Goal: Check status: Check status

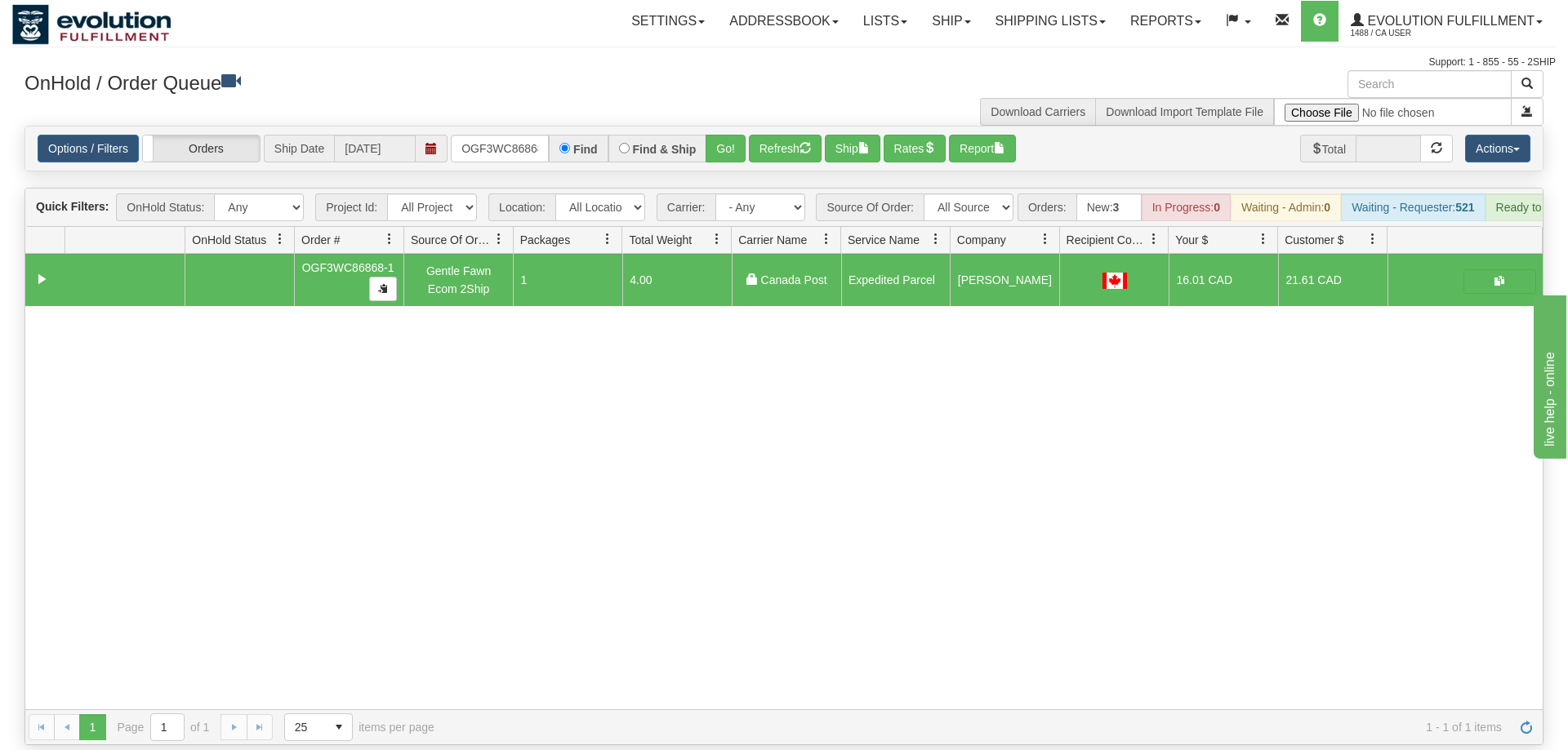
scroll to position [0, 16]
click at [113, 135] on link "Options / Filters" at bounding box center [88, 148] width 101 height 27
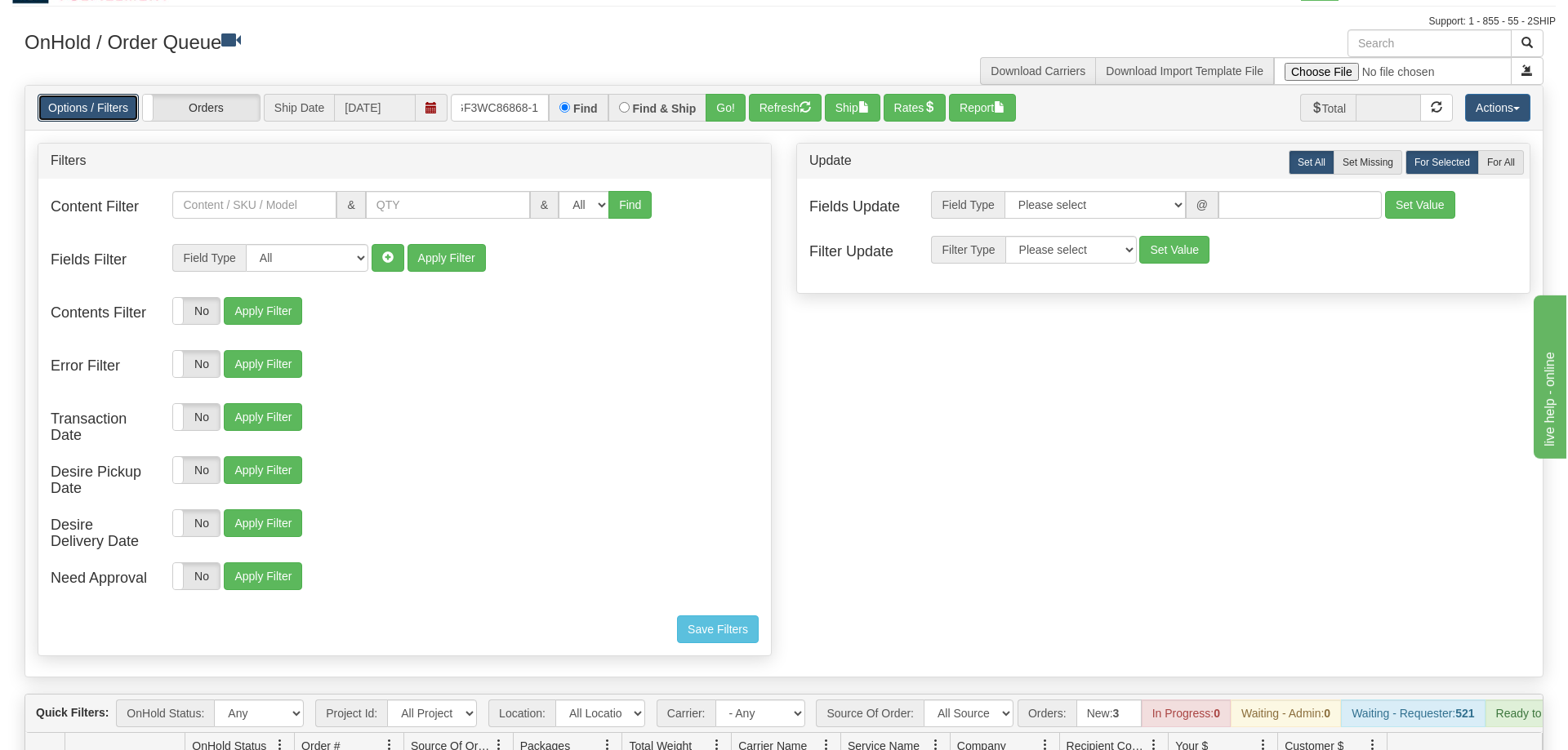
scroll to position [0, 0]
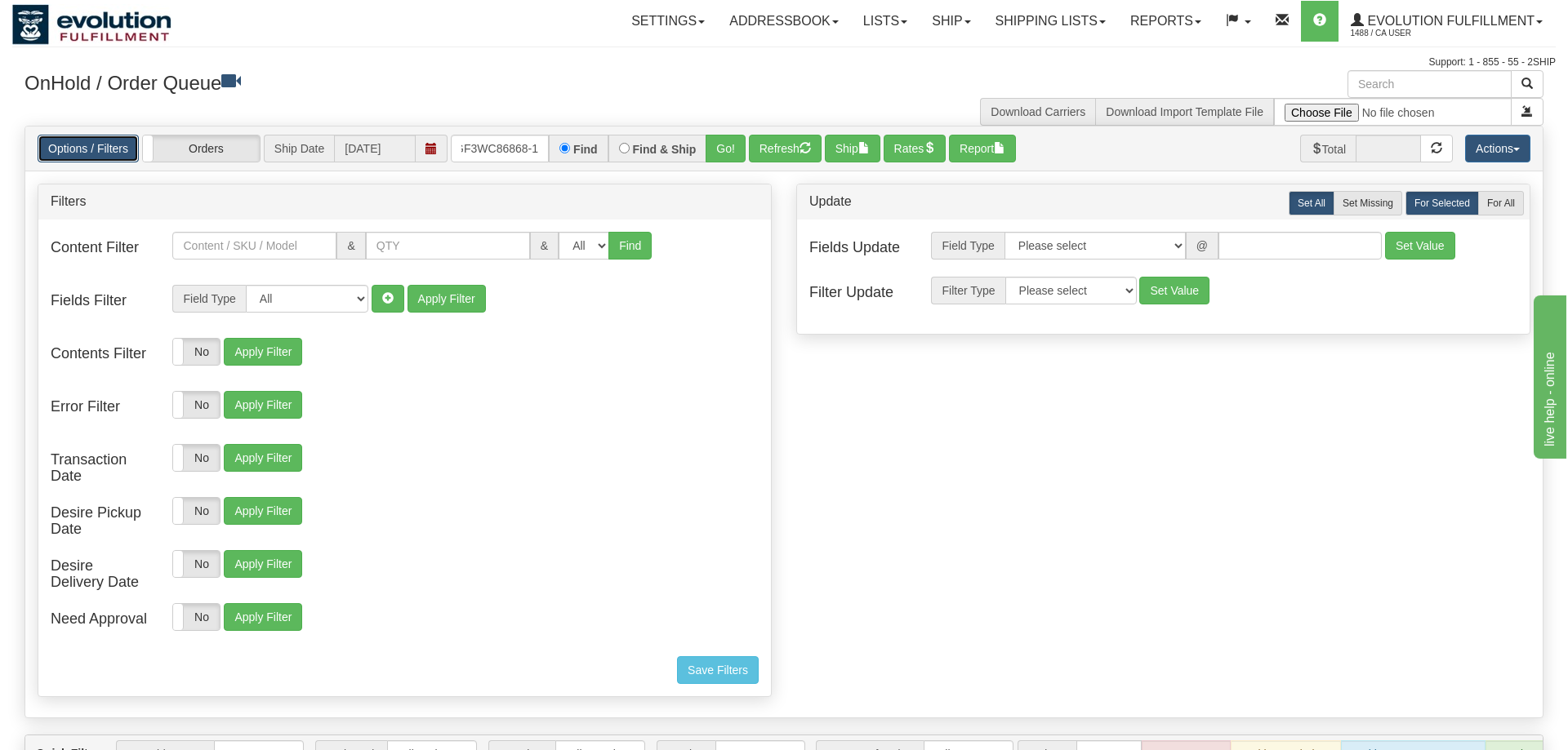
click at [111, 135] on link "Options / Filters" at bounding box center [88, 148] width 101 height 27
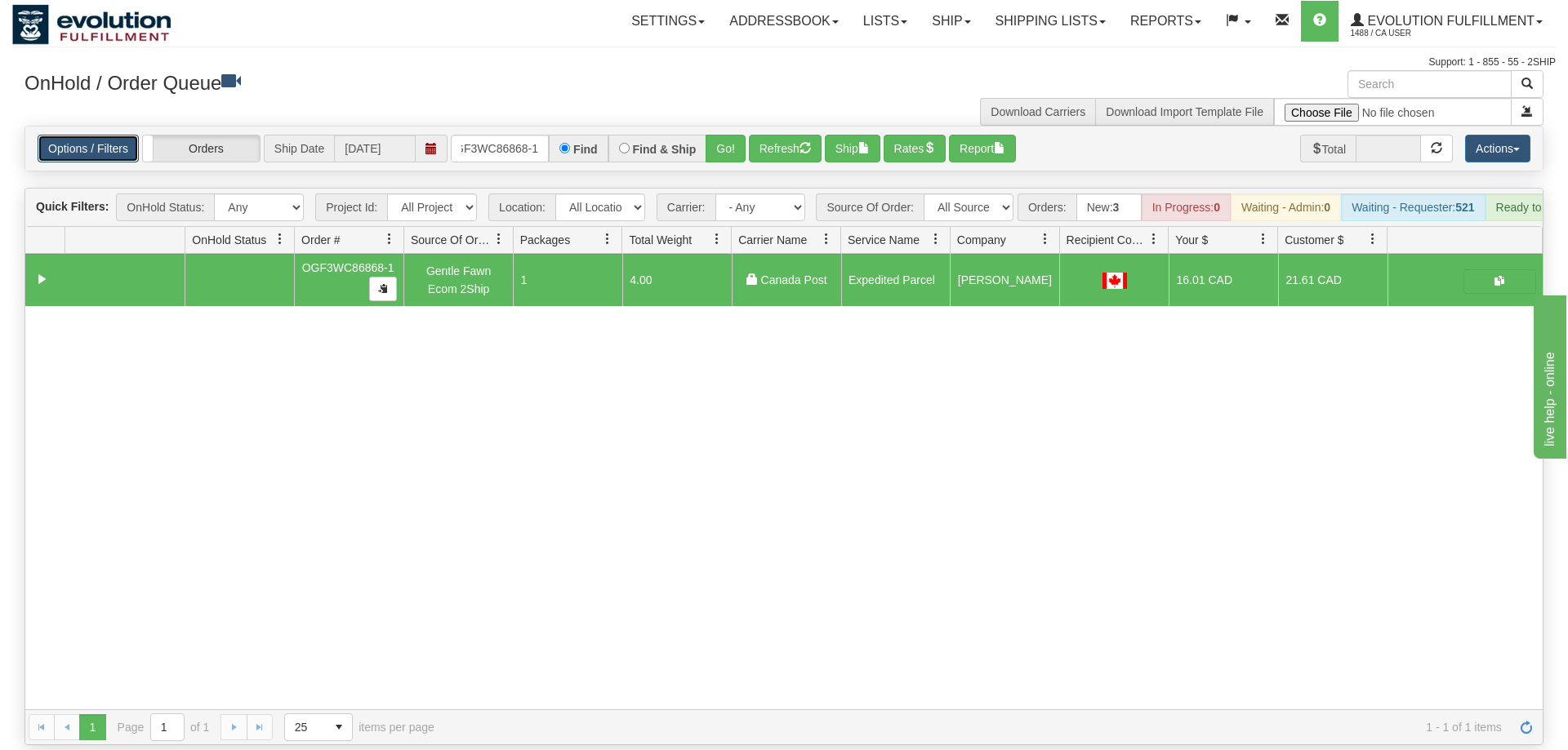
click at [89, 135] on link "Options / Filters" at bounding box center [88, 148] width 101 height 27
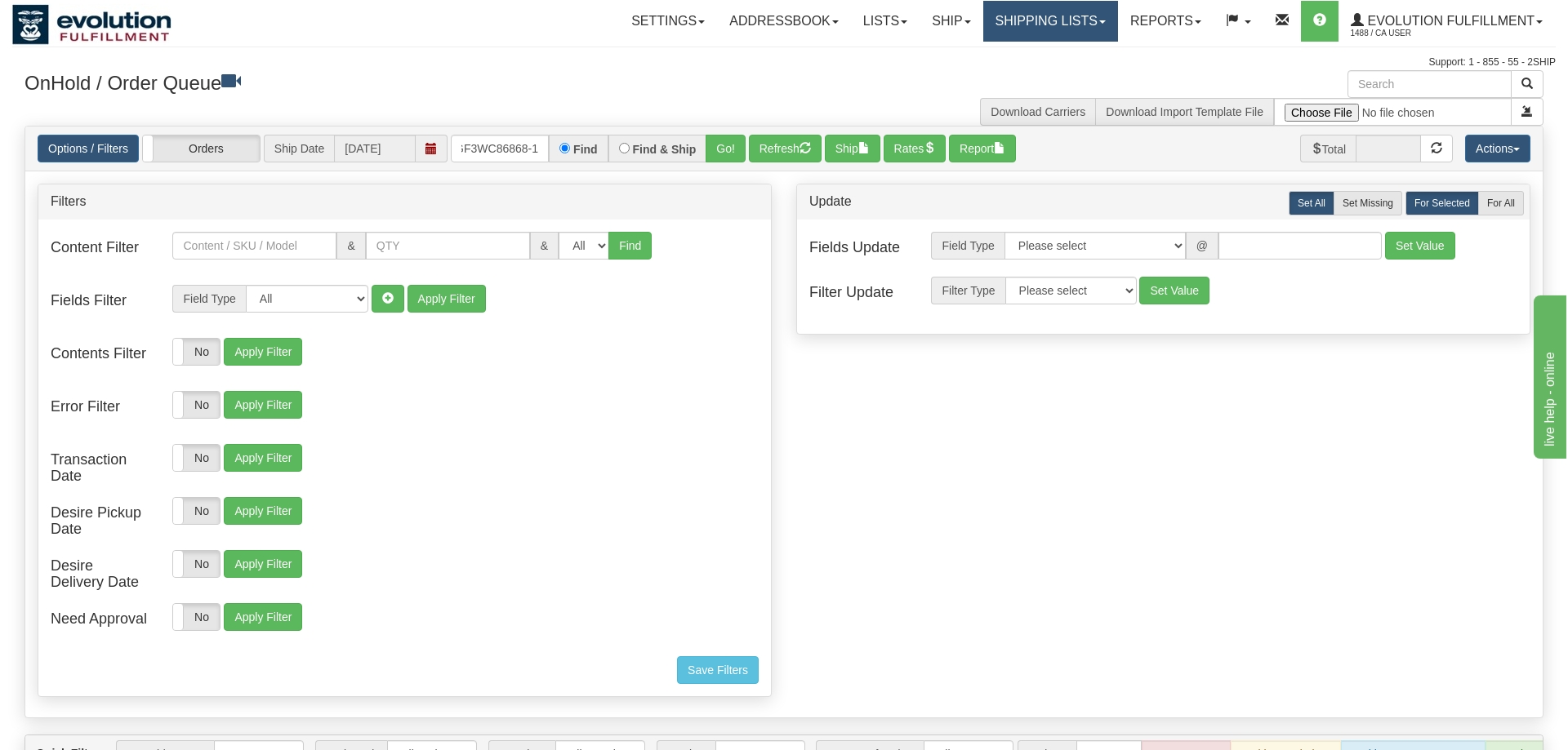
click at [983, 28] on link "Shipping lists" at bounding box center [1051, 21] width 135 height 41
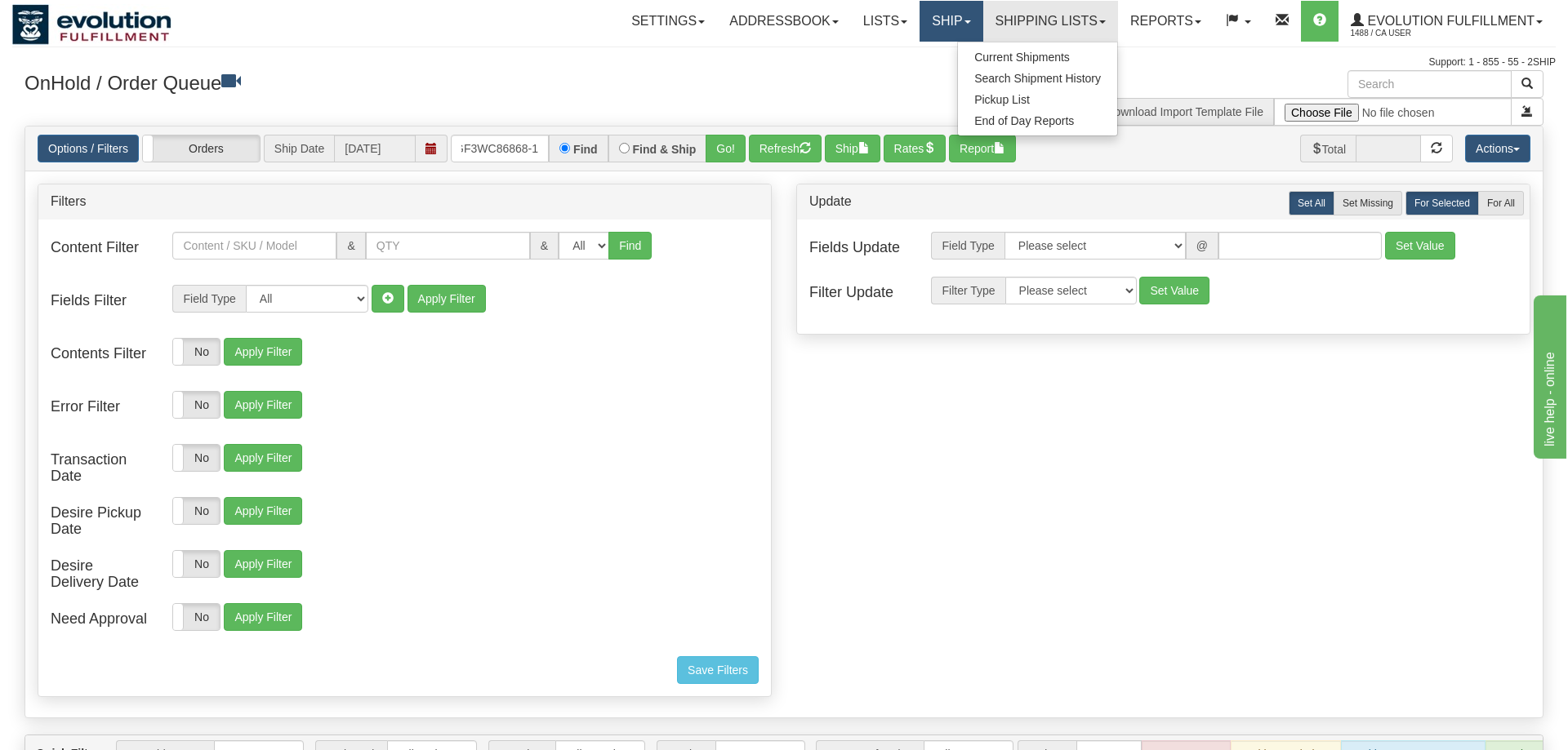
click at [948, 13] on link "Ship" at bounding box center [951, 21] width 63 height 41
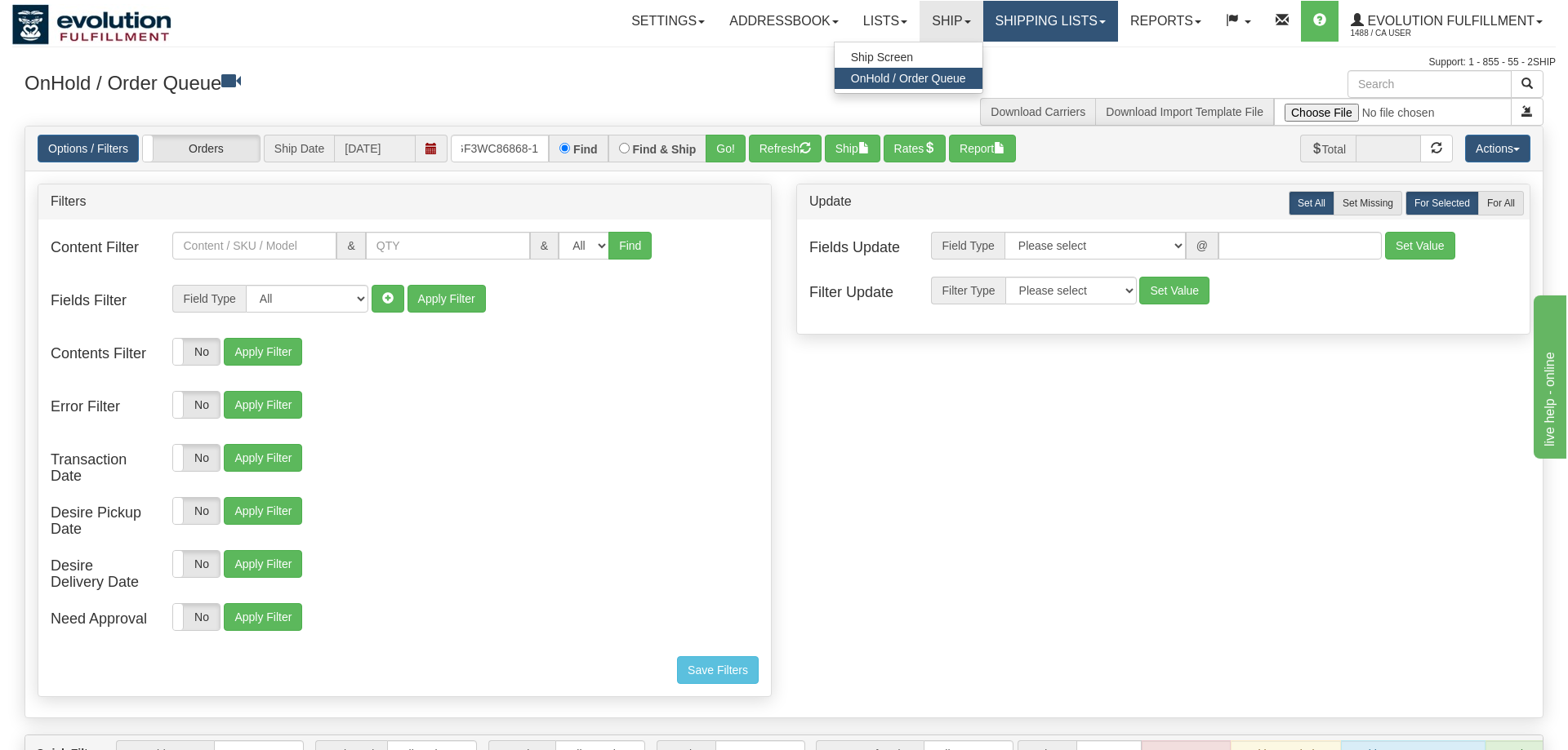
click at [1013, 12] on link "Shipping lists" at bounding box center [1051, 21] width 135 height 41
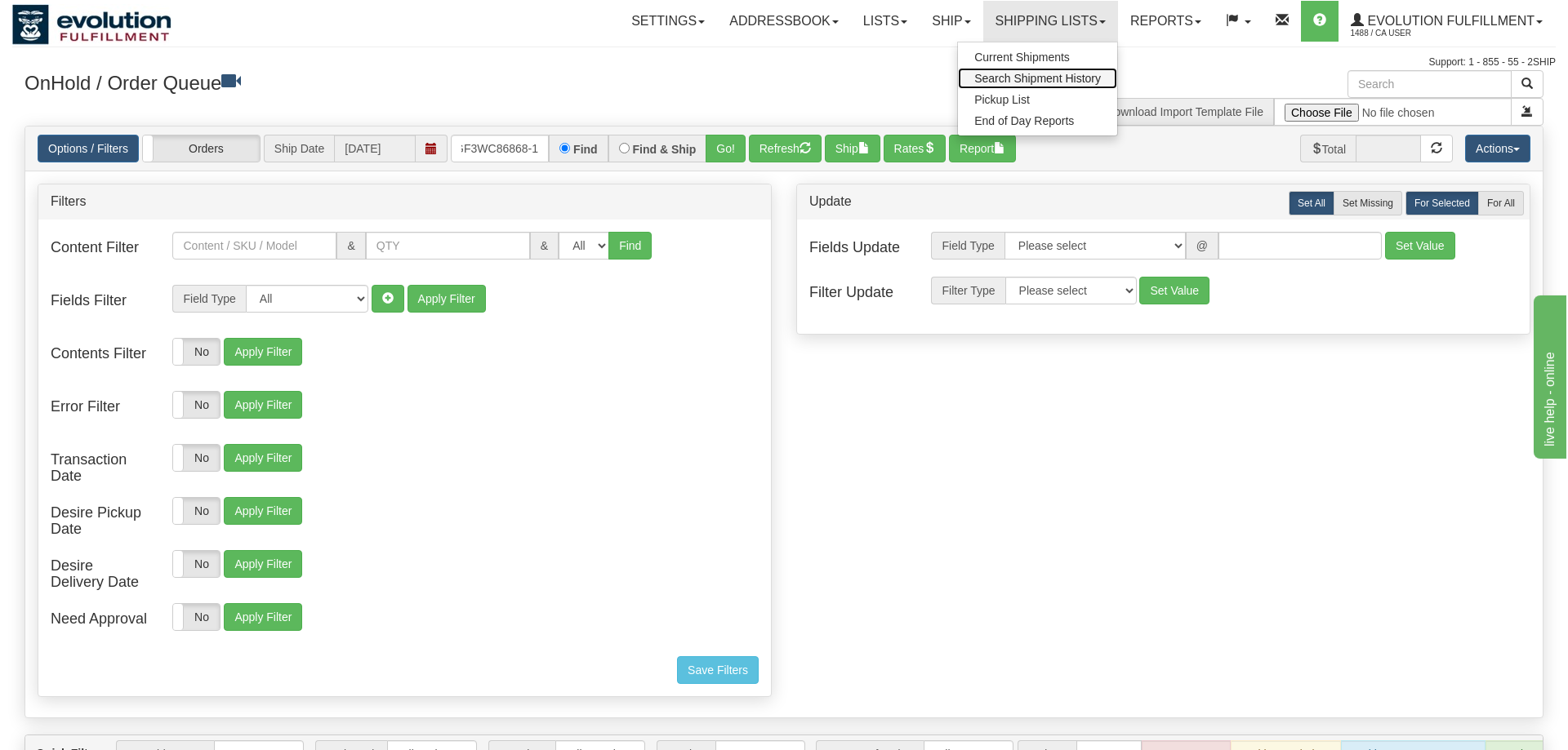
click at [1014, 81] on span "Search Shipment History" at bounding box center [1037, 78] width 126 height 13
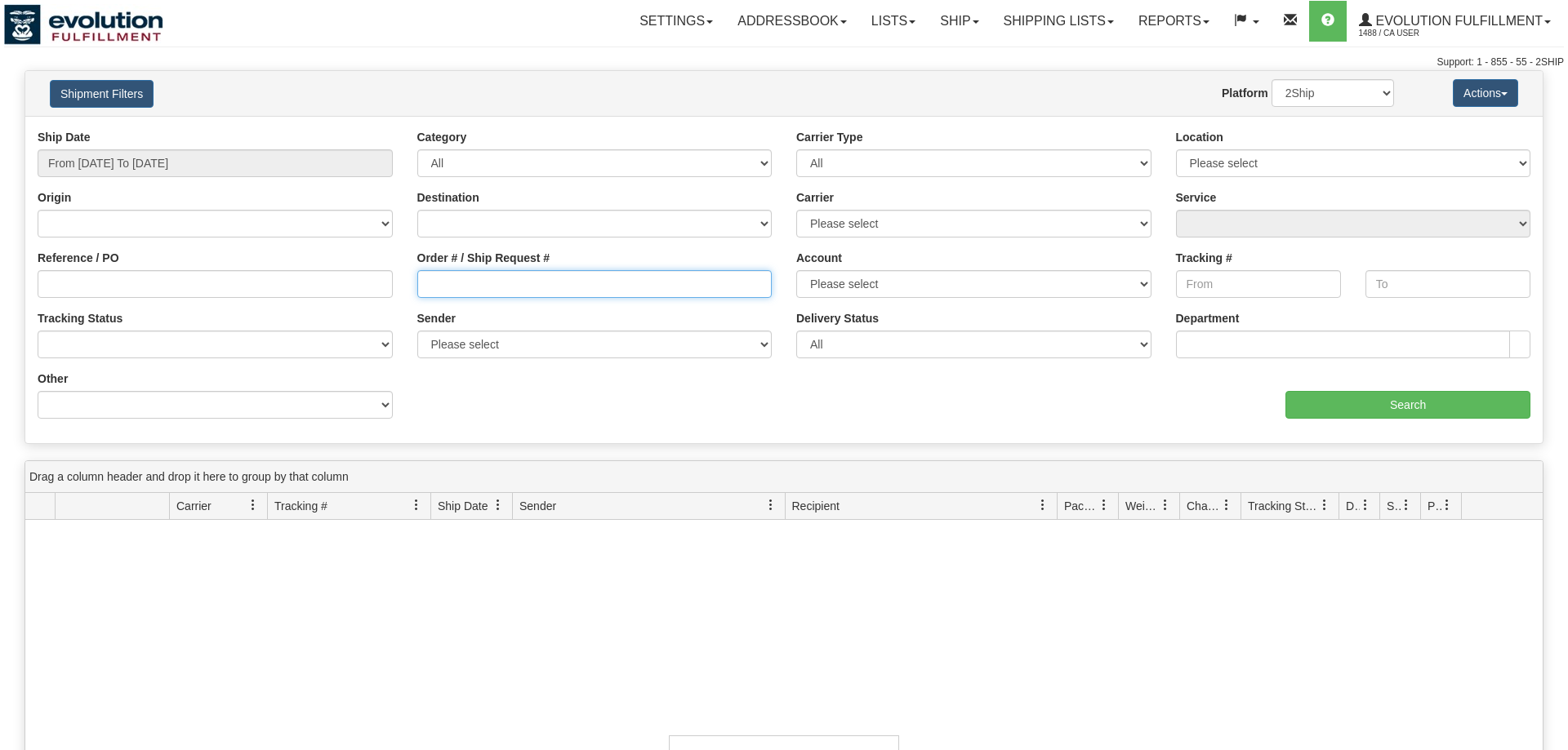
click at [513, 279] on input "Order # / Ship Request #" at bounding box center [595, 284] width 355 height 27
type input "2938"
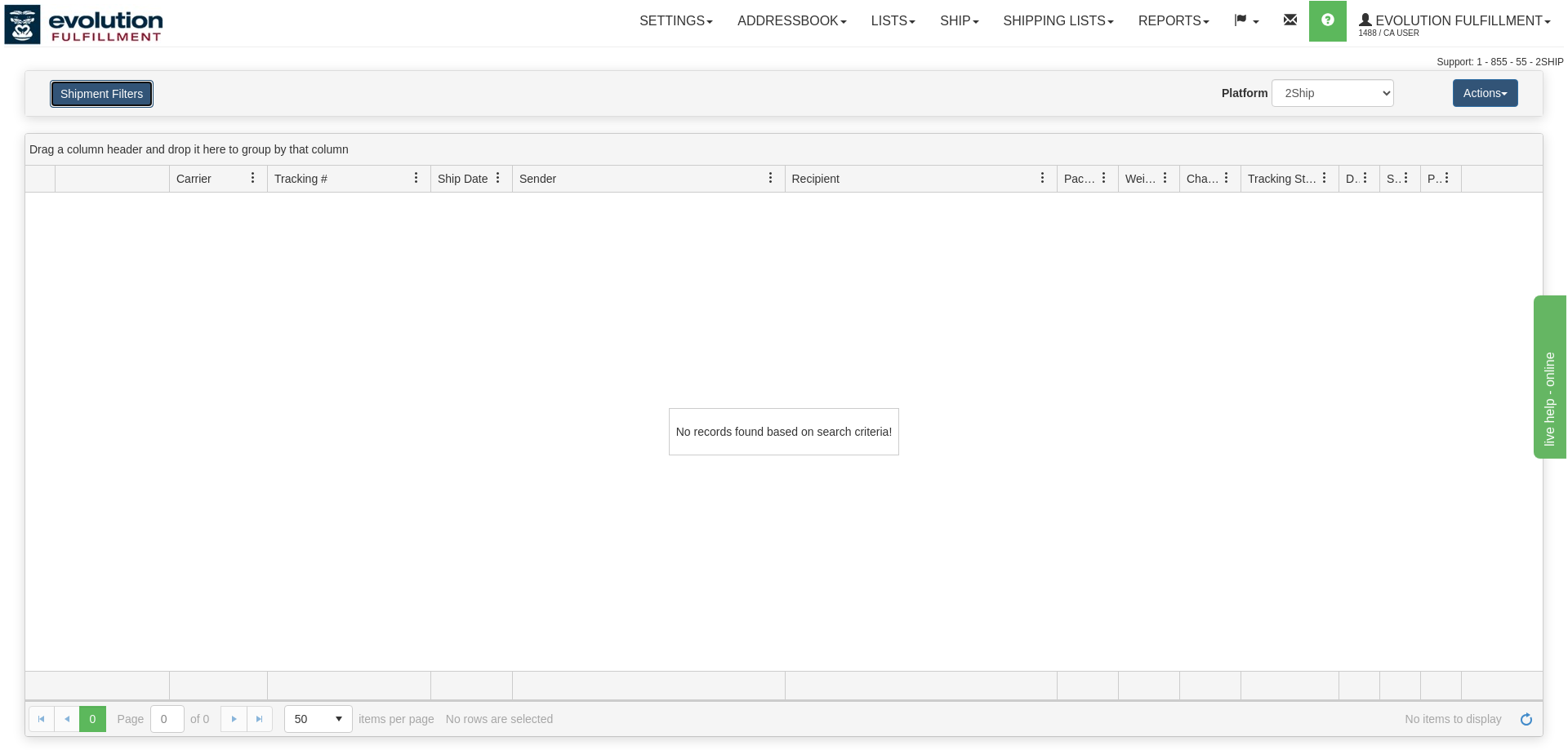
click at [124, 91] on button "Shipment Filters" at bounding box center [101, 93] width 104 height 27
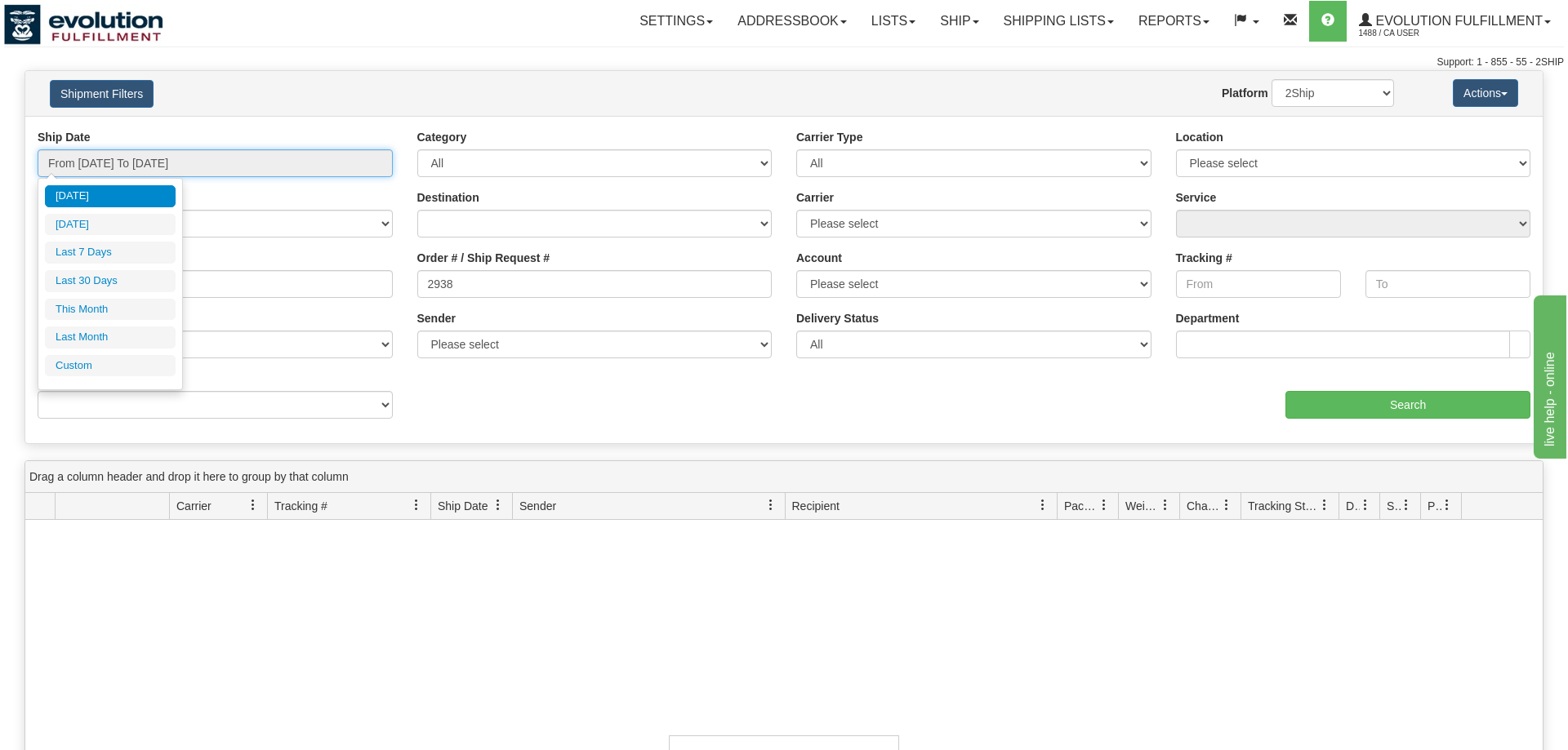
click at [354, 157] on input "From 09/14/2025 To 09/15/2025" at bounding box center [215, 163] width 355 height 27
click at [126, 288] on li "Last 30 Days" at bounding box center [110, 281] width 131 height 22
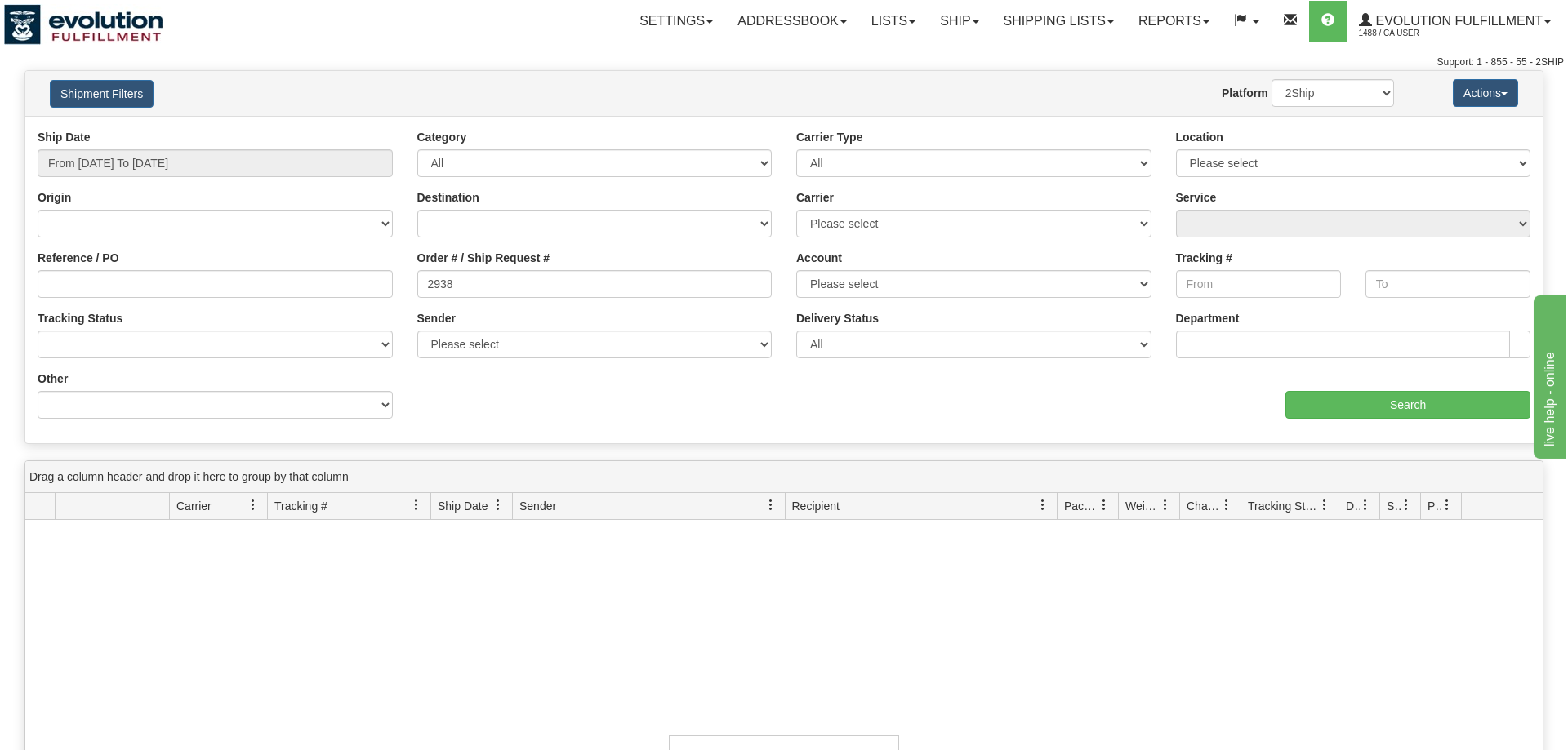
type input "From 08/17/2025 To 09/15/2025"
click at [1263, 427] on div "Ship Date From 08/17/2025 To 09/15/2025 Category All Inbound Outbound Carrier T…" at bounding box center [784, 279] width 1517 height 302
click at [1289, 418] on input "Search" at bounding box center [1407, 404] width 245 height 27
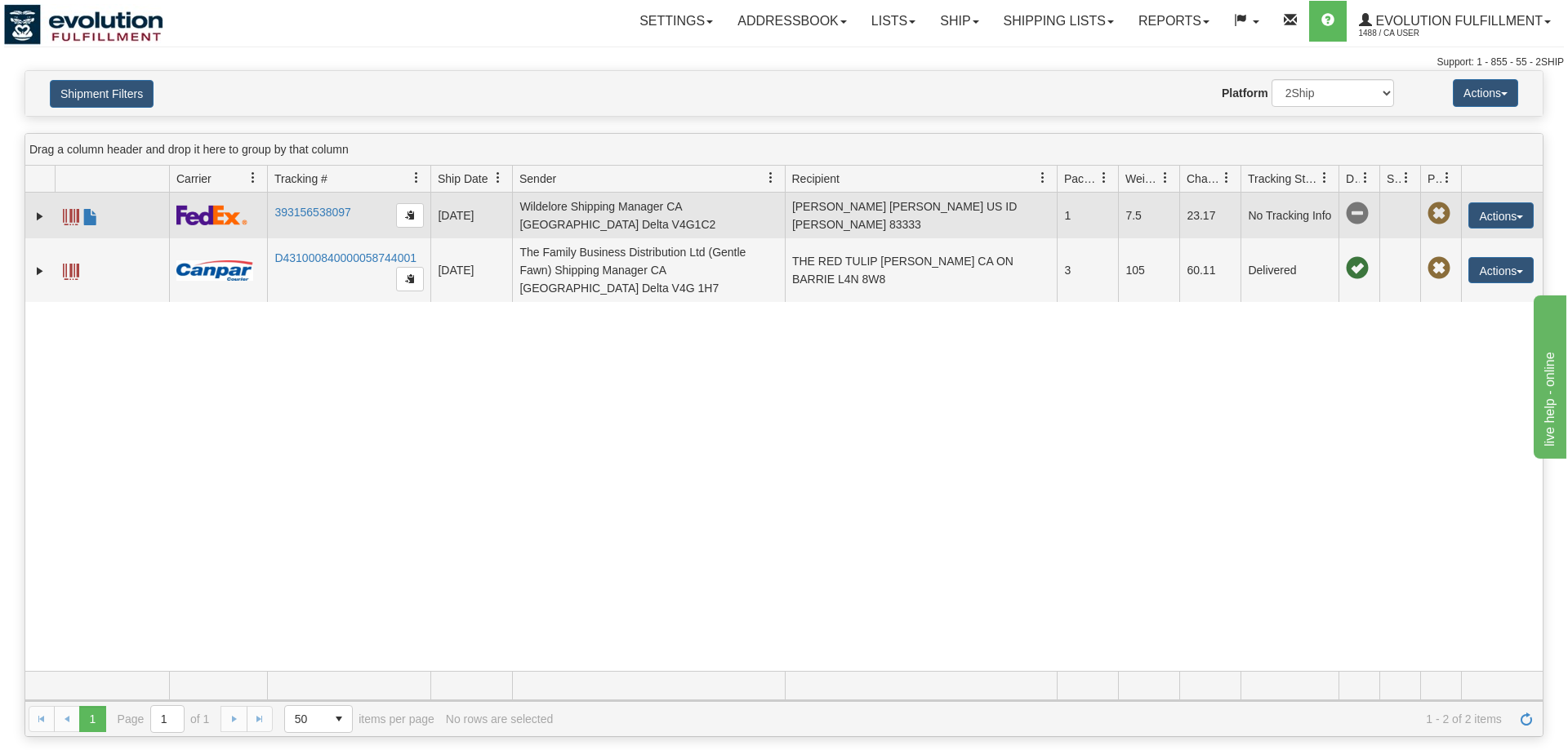
click at [69, 220] on span at bounding box center [72, 217] width 17 height 17
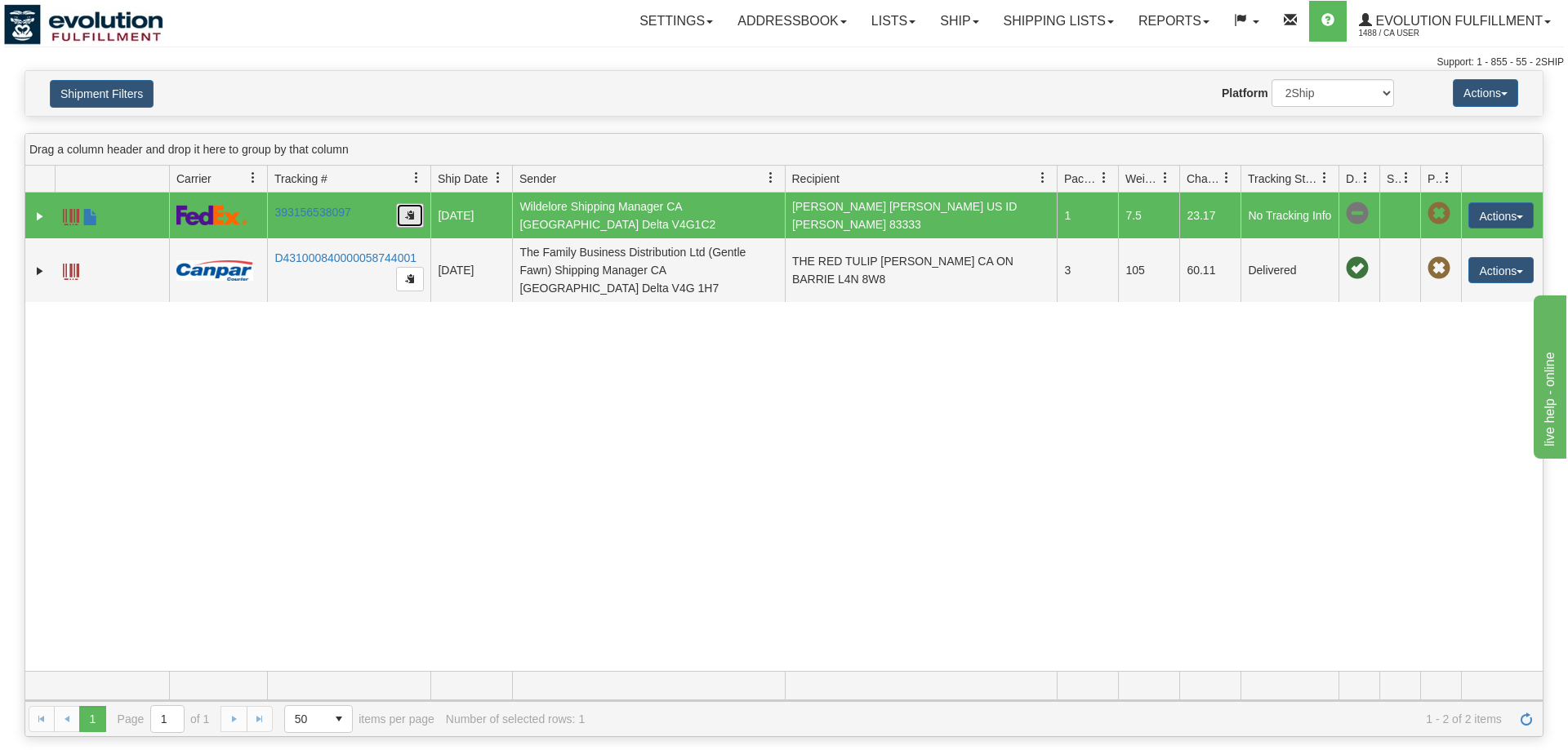
click at [403, 216] on button "button" at bounding box center [409, 215] width 27 height 24
click at [416, 216] on button "button" at bounding box center [409, 215] width 27 height 24
click at [124, 107] on button "Shipment Filters" at bounding box center [101, 93] width 104 height 27
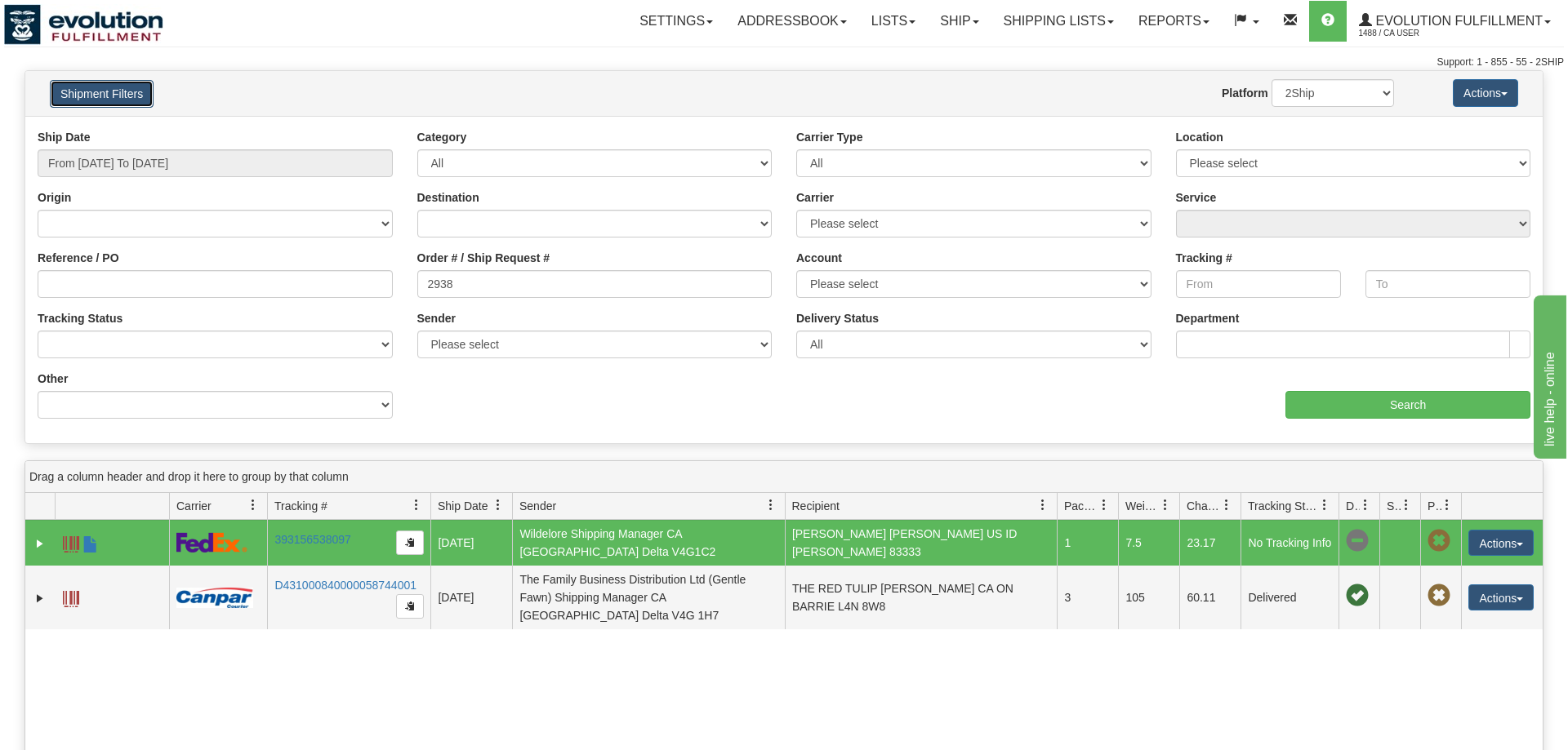
click at [117, 97] on button "Shipment Filters" at bounding box center [101, 93] width 104 height 27
drag, startPoint x: 539, startPoint y: 283, endPoint x: 406, endPoint y: 282, distance: 133.0
click at [418, 282] on input "2938" at bounding box center [595, 284] width 355 height 27
type input "2934"
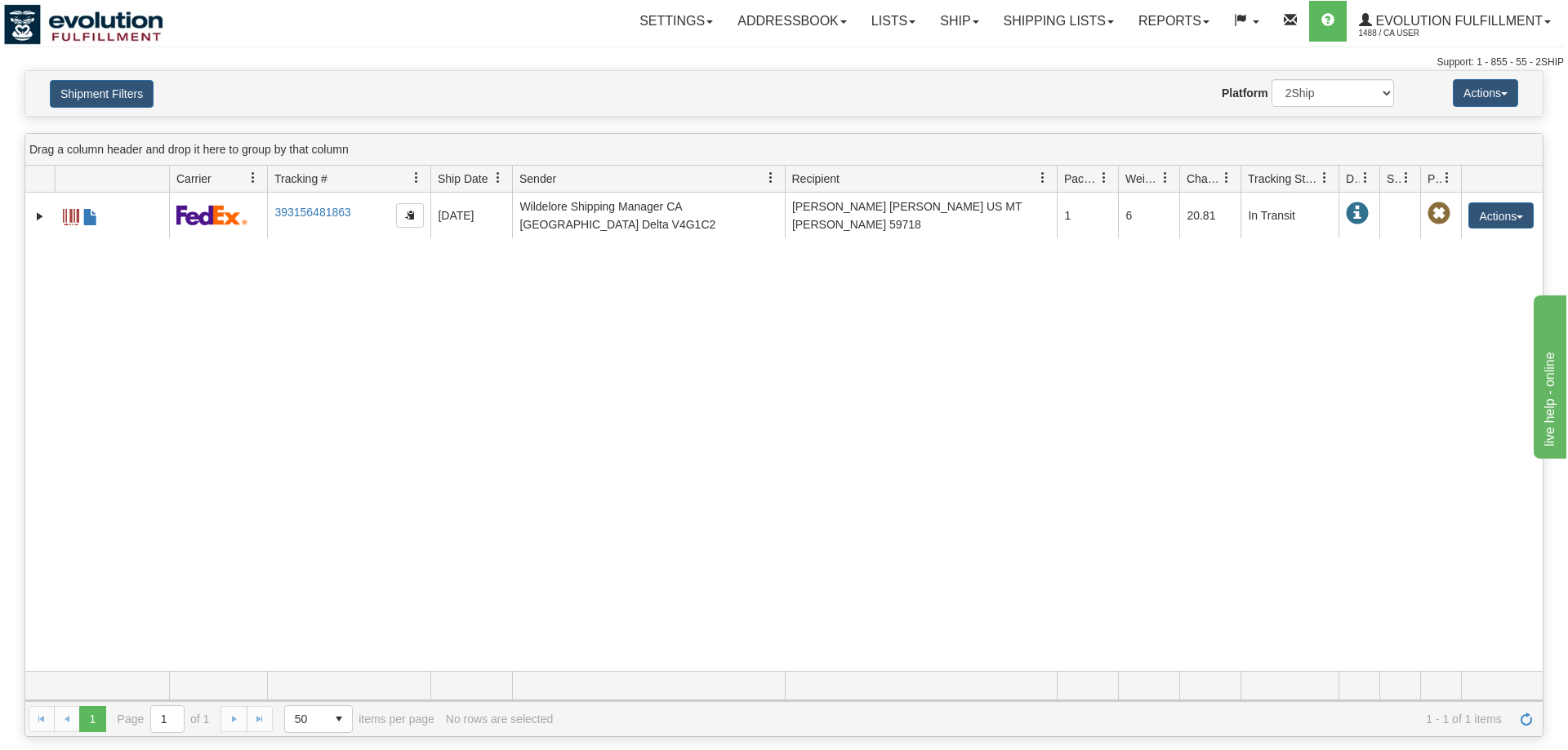
click at [694, 383] on div "31550163 1488 393156481863 09/12/2025 09/12/2025 03:45:26 PM Wildelore Shipping…" at bounding box center [784, 432] width 1517 height 478
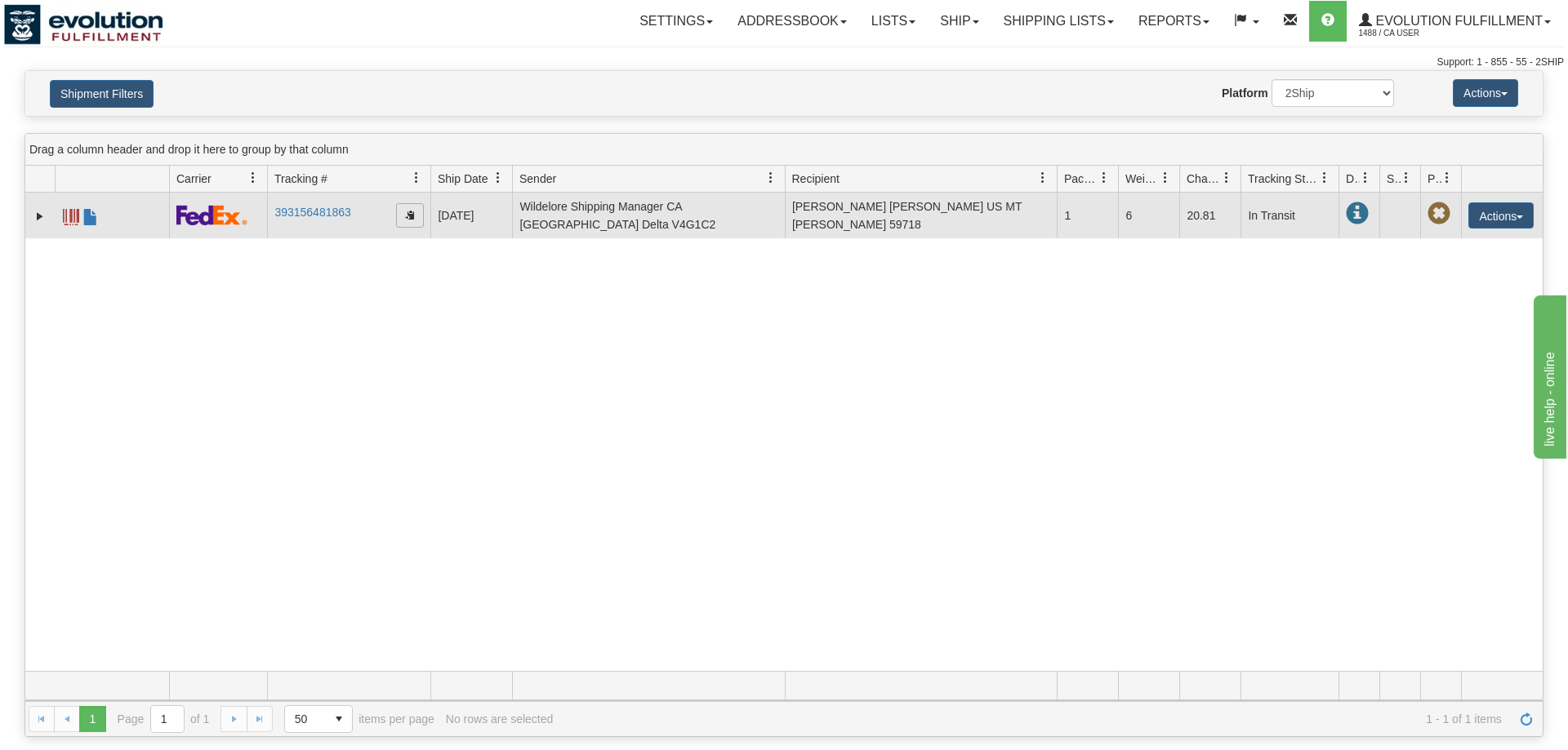
click at [412, 215] on span "button" at bounding box center [410, 215] width 10 height 10
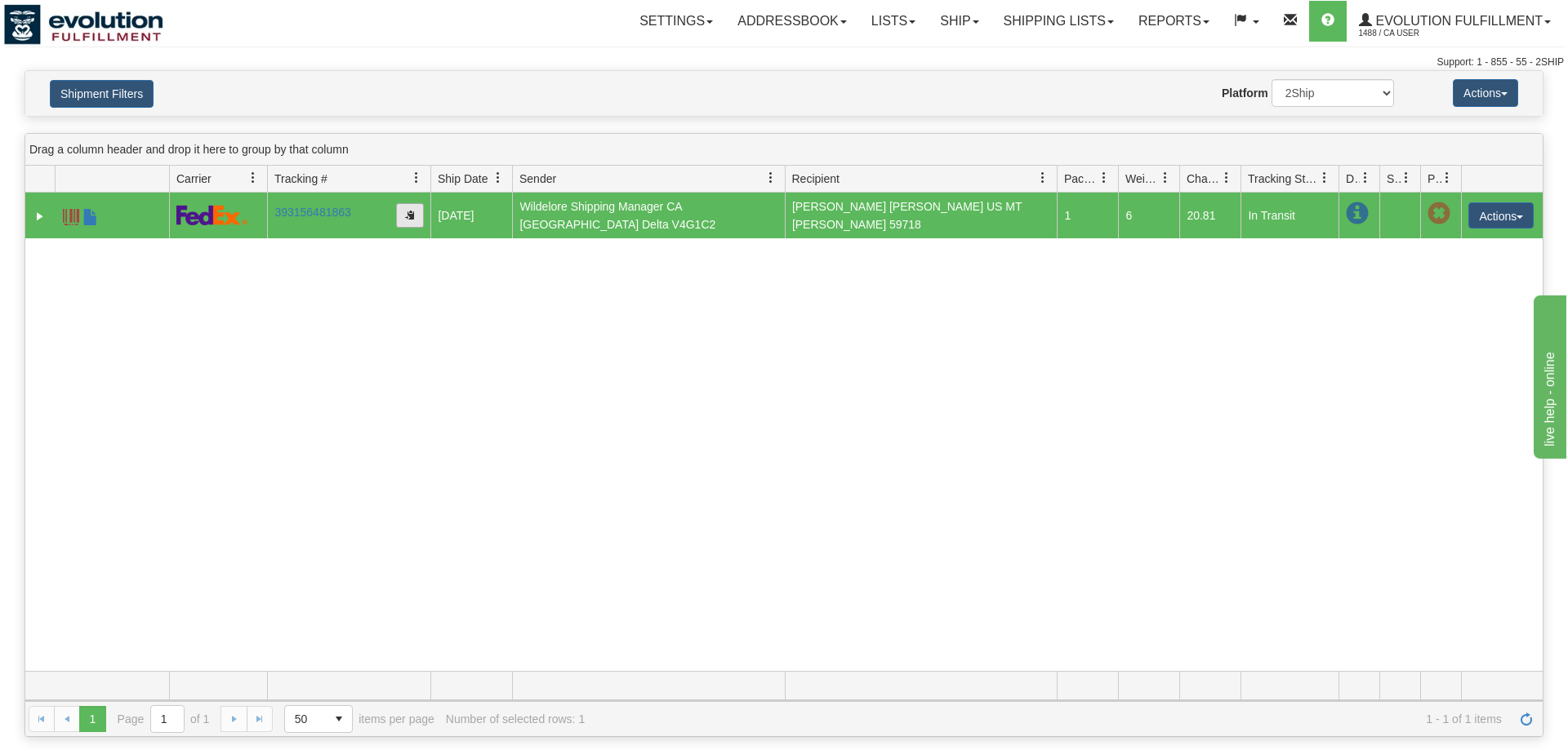
click at [410, 215] on span "button" at bounding box center [410, 215] width 10 height 10
click at [1280, 221] on td "In Transit" at bounding box center [1289, 215] width 98 height 46
click at [1370, 209] on td at bounding box center [1358, 215] width 41 height 46
click at [413, 212] on span "button" at bounding box center [410, 215] width 10 height 10
click at [408, 214] on span "button" at bounding box center [410, 215] width 10 height 10
